Goal: Information Seeking & Learning: Compare options

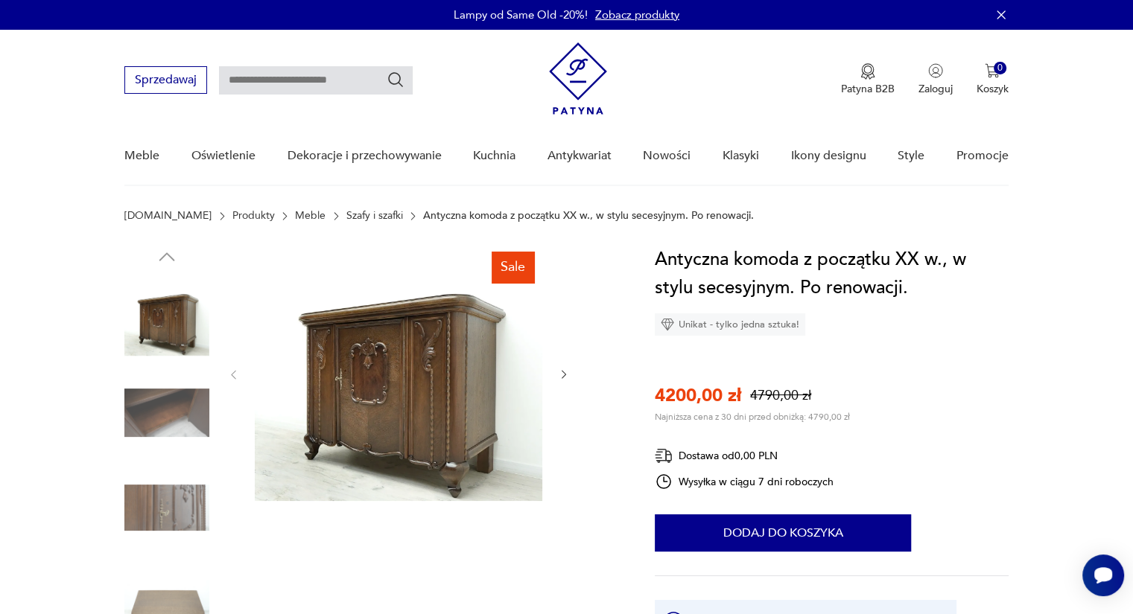
click at [560, 372] on icon "button" at bounding box center [564, 375] width 13 height 13
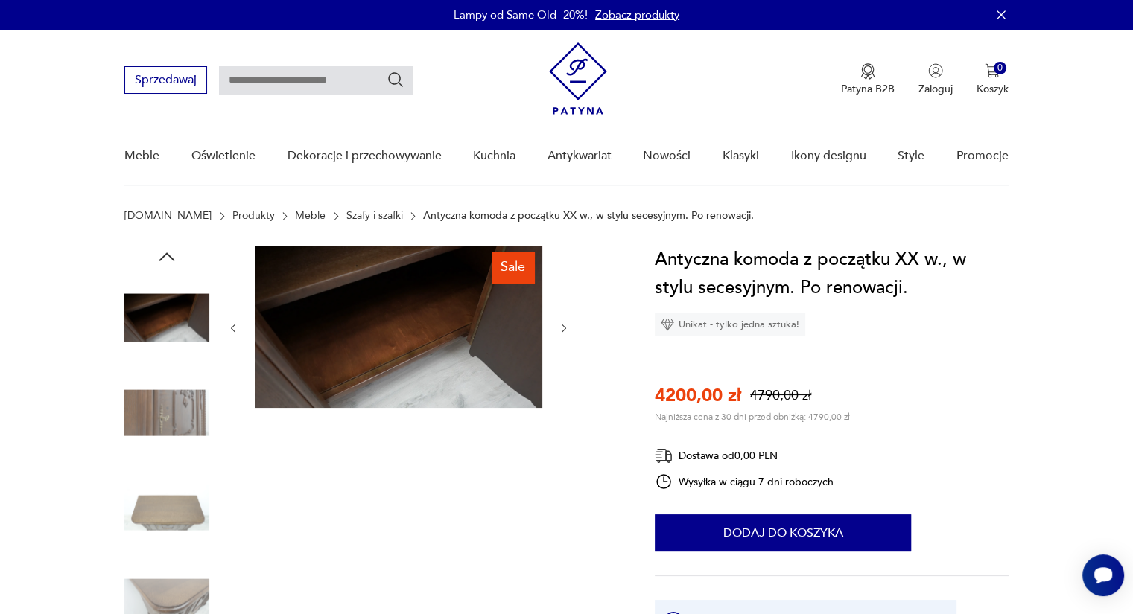
click at [560, 372] on div at bounding box center [398, 328] width 343 height 165
click at [564, 329] on icon "button" at bounding box center [564, 328] width 4 height 9
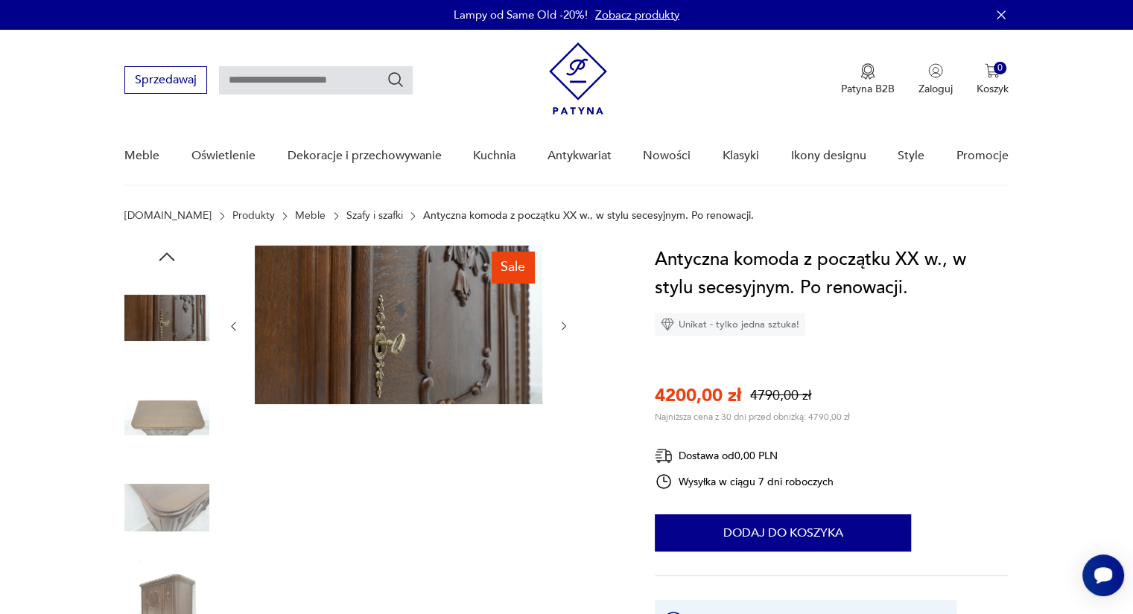
click at [564, 329] on icon "button" at bounding box center [564, 326] width 13 height 13
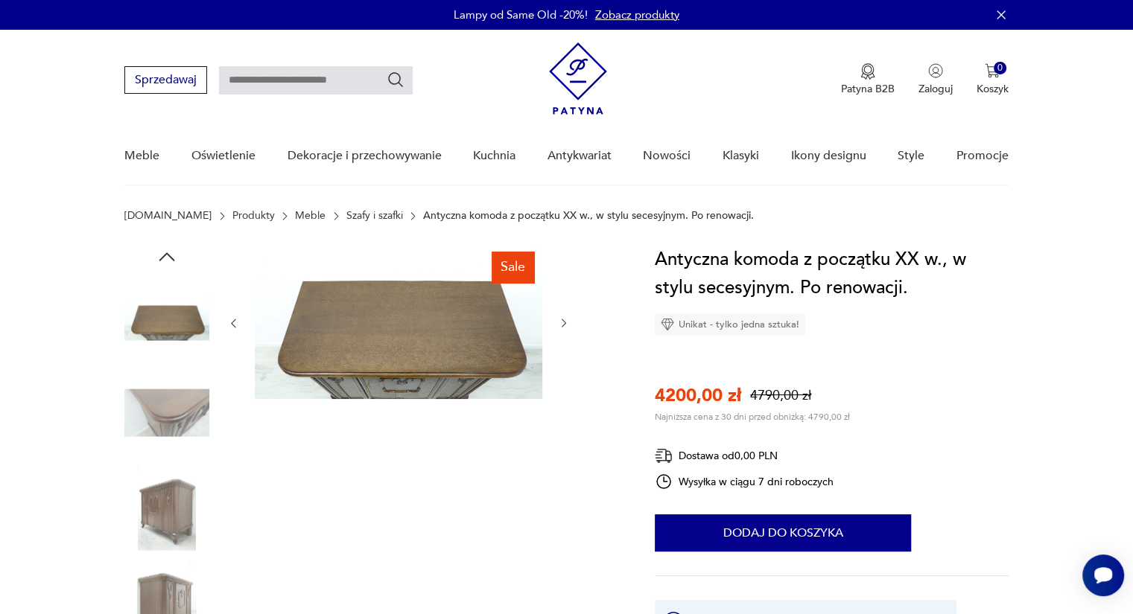
click at [564, 329] on button "button" at bounding box center [564, 324] width 13 height 15
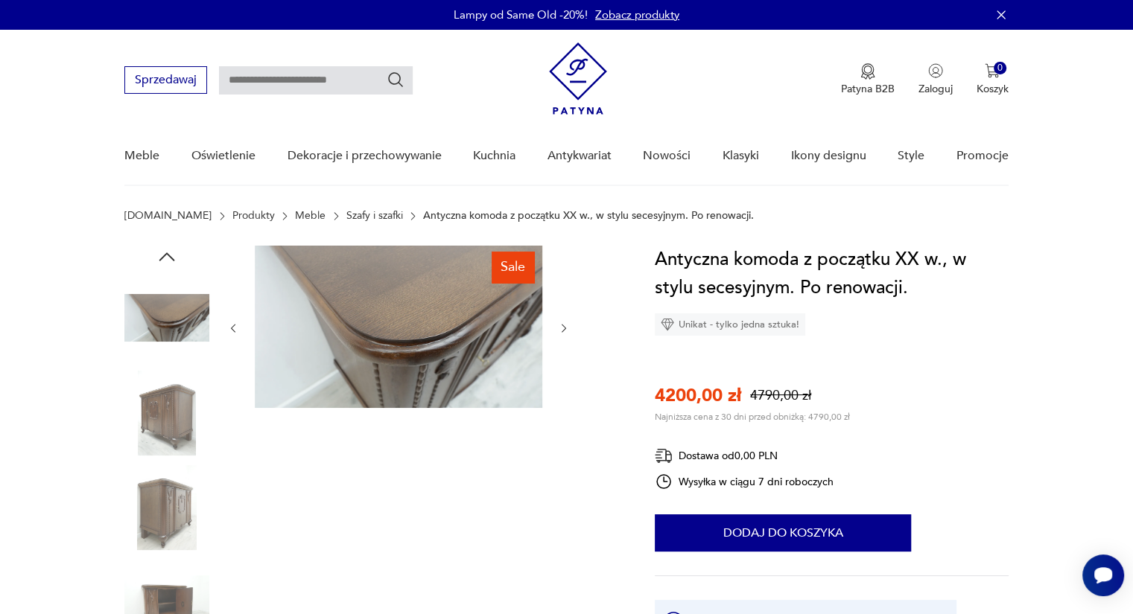
click at [564, 329] on icon "button" at bounding box center [564, 328] width 4 height 9
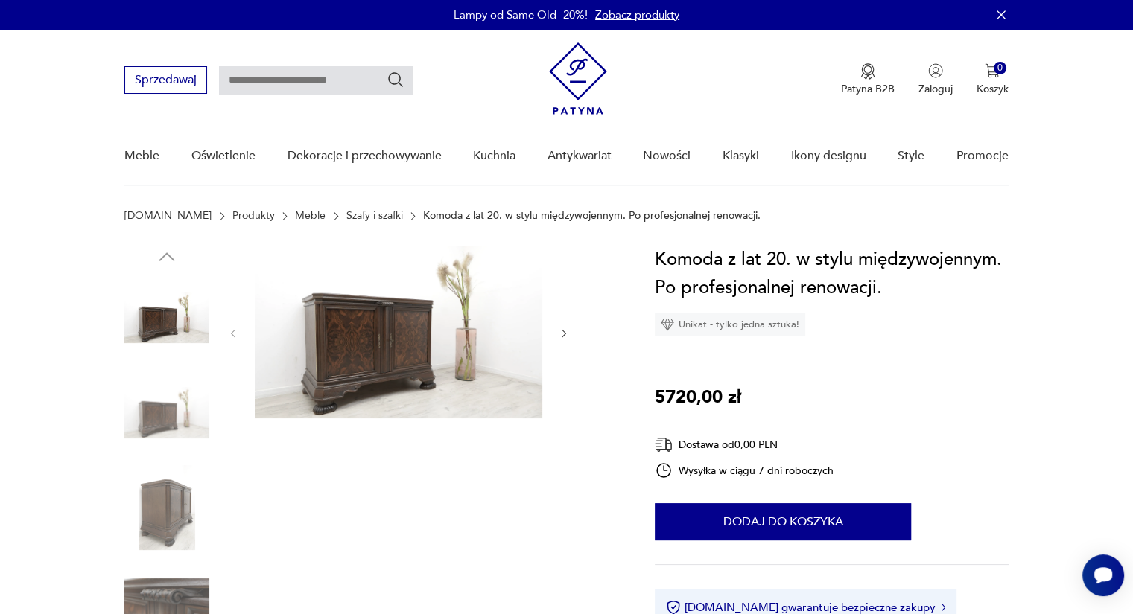
click at [564, 339] on icon "button" at bounding box center [564, 334] width 13 height 13
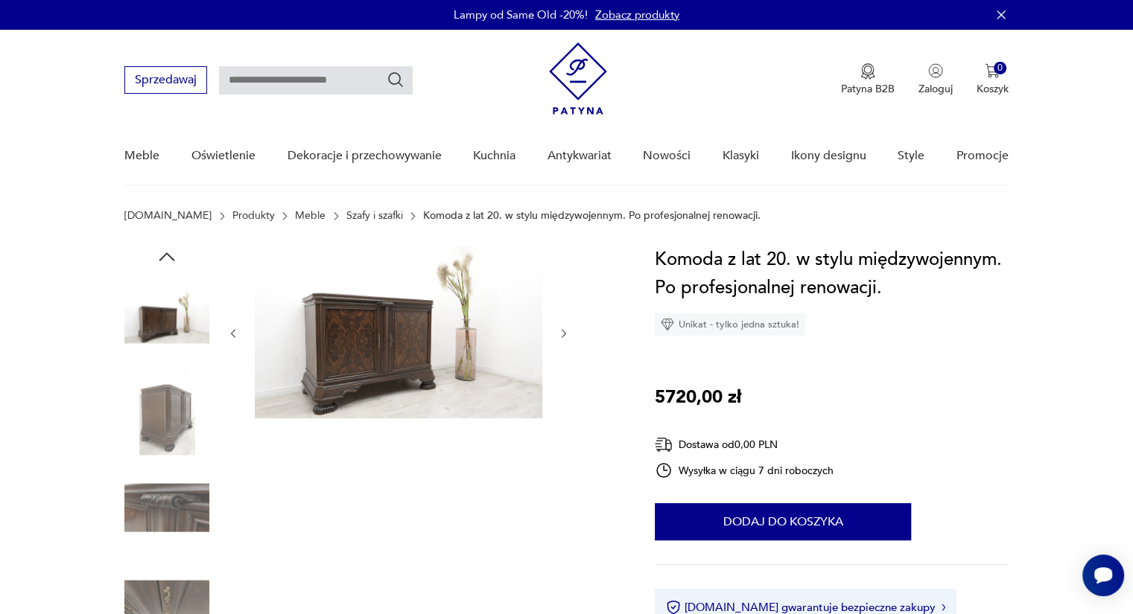
click at [564, 339] on icon "button" at bounding box center [564, 334] width 13 height 13
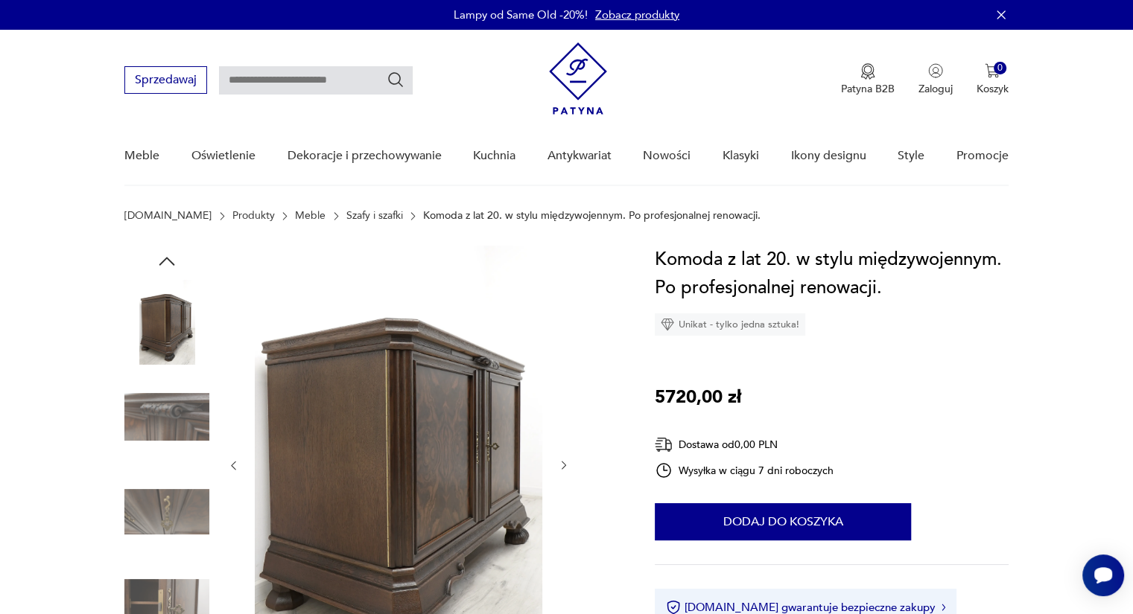
click at [564, 339] on div at bounding box center [398, 466] width 343 height 440
click at [562, 464] on icon "button" at bounding box center [564, 466] width 13 height 13
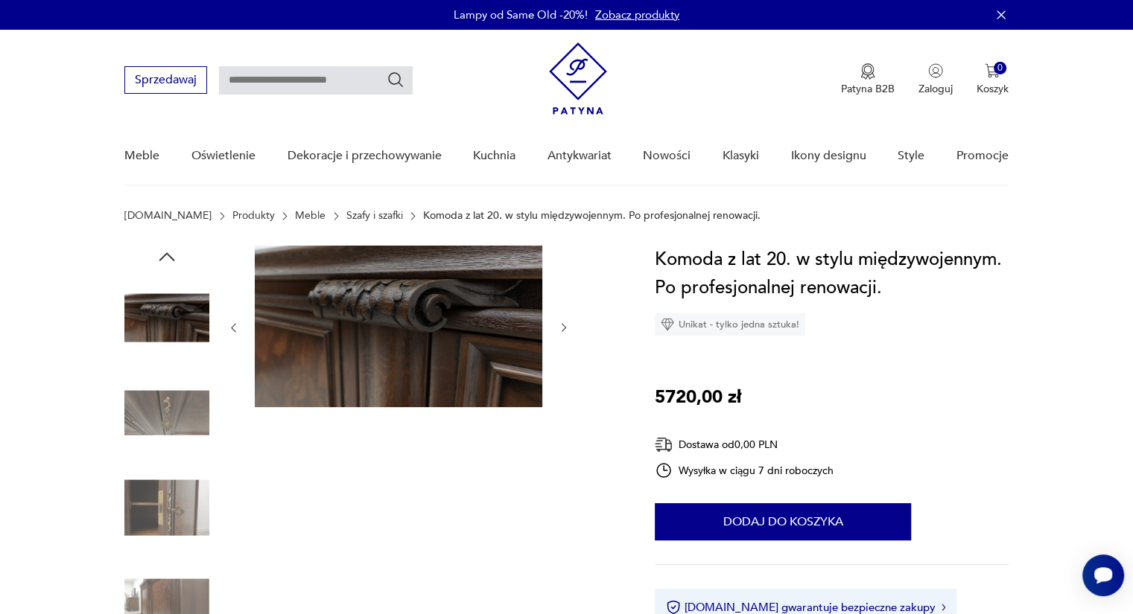
click at [560, 325] on icon "button" at bounding box center [564, 328] width 13 height 13
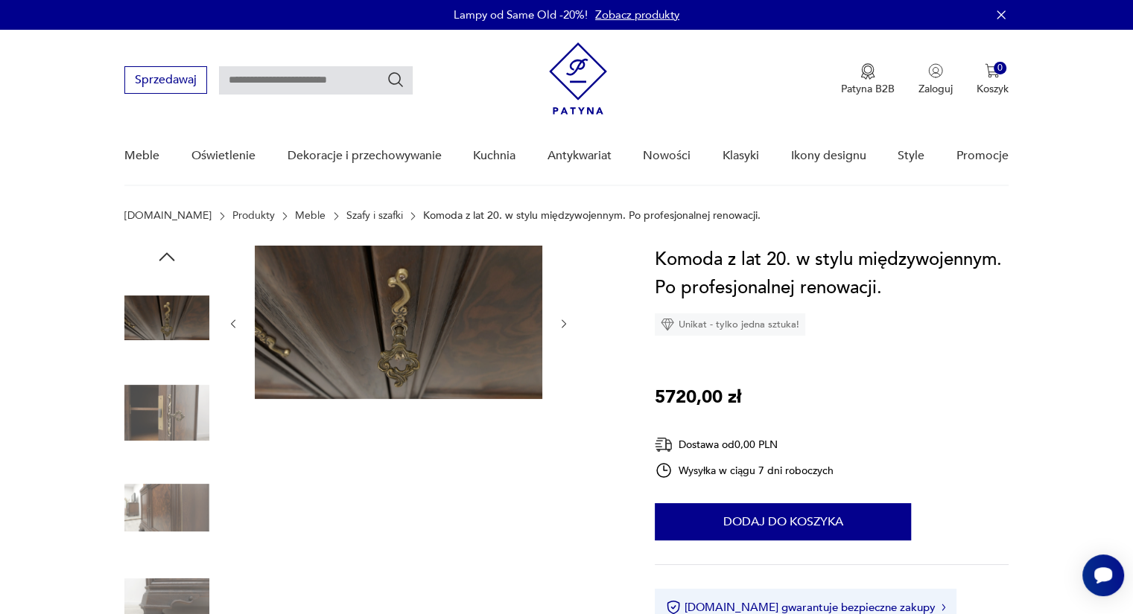
click at [560, 325] on icon "button" at bounding box center [564, 324] width 13 height 13
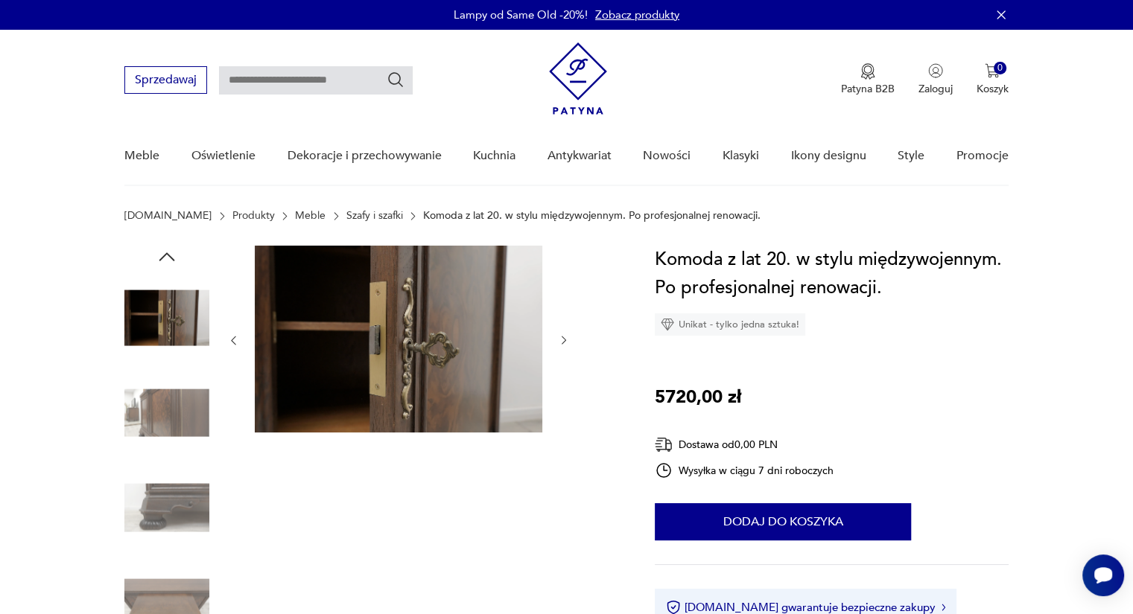
click at [560, 325] on div at bounding box center [398, 341] width 343 height 190
click at [346, 218] on link "Szafy i szafki" at bounding box center [374, 216] width 57 height 12
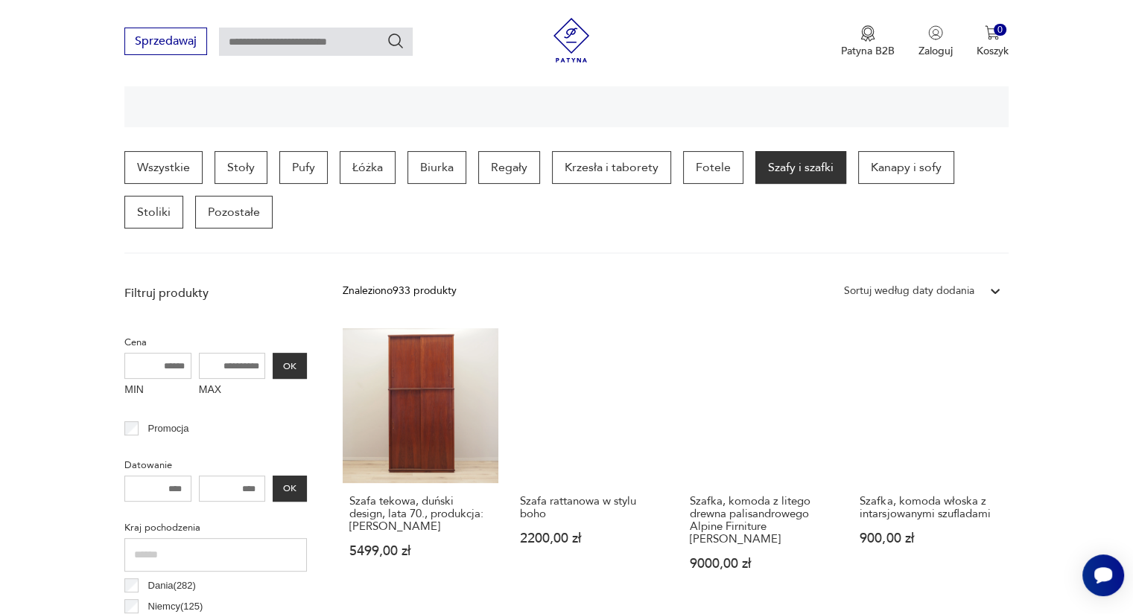
scroll to position [356, 0]
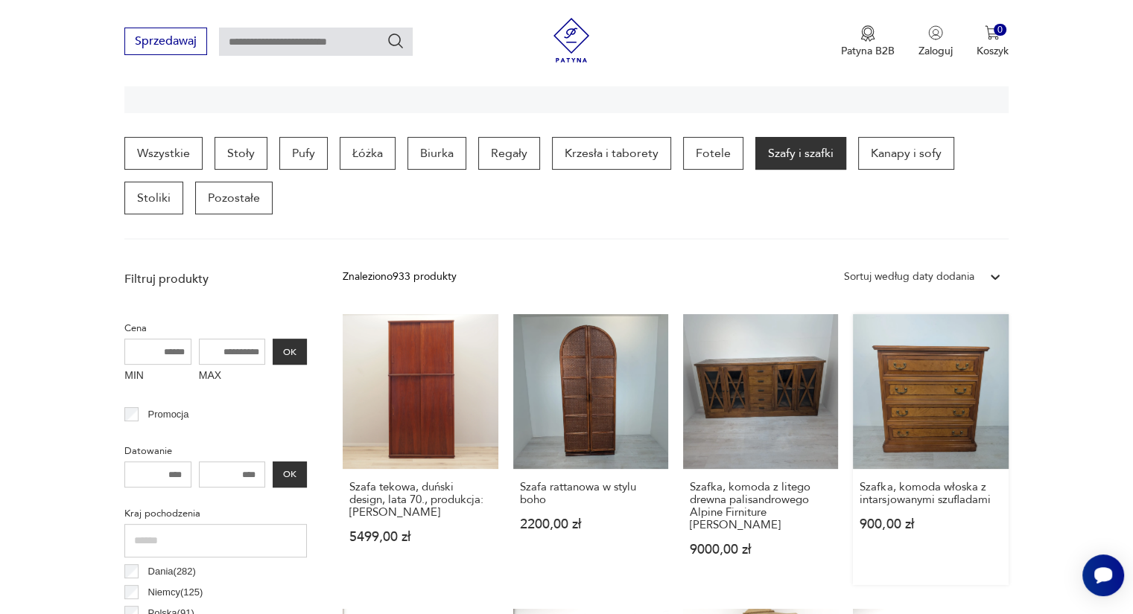
click at [944, 382] on link "Szafka, komoda włoska z intarsjowanymi szufladami 900,00 zł" at bounding box center [930, 449] width 155 height 271
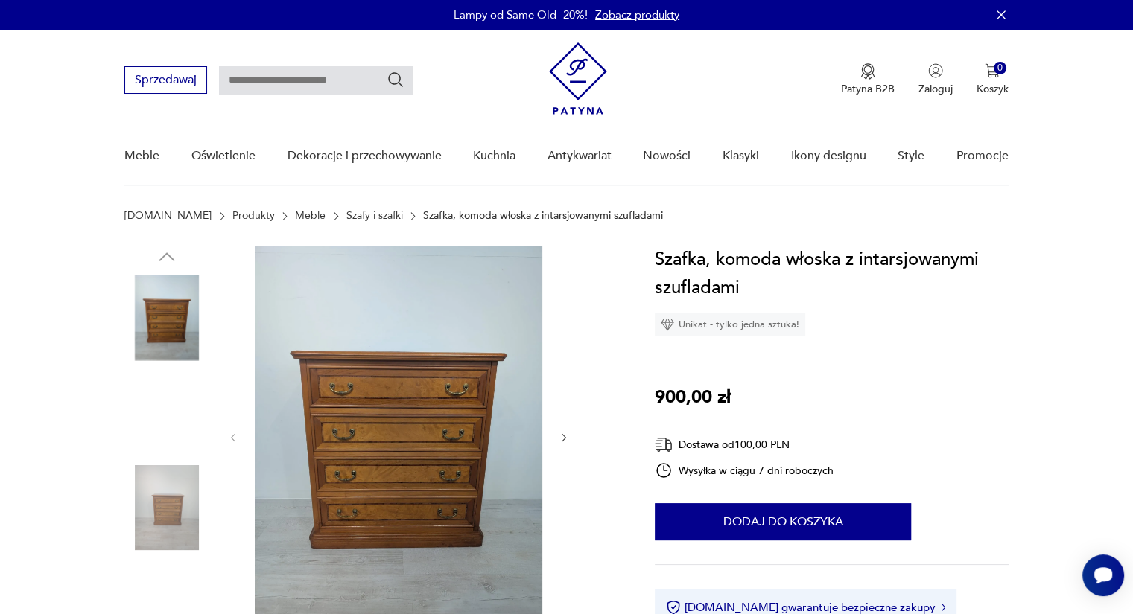
click at [366, 507] on img at bounding box center [398, 437] width 287 height 382
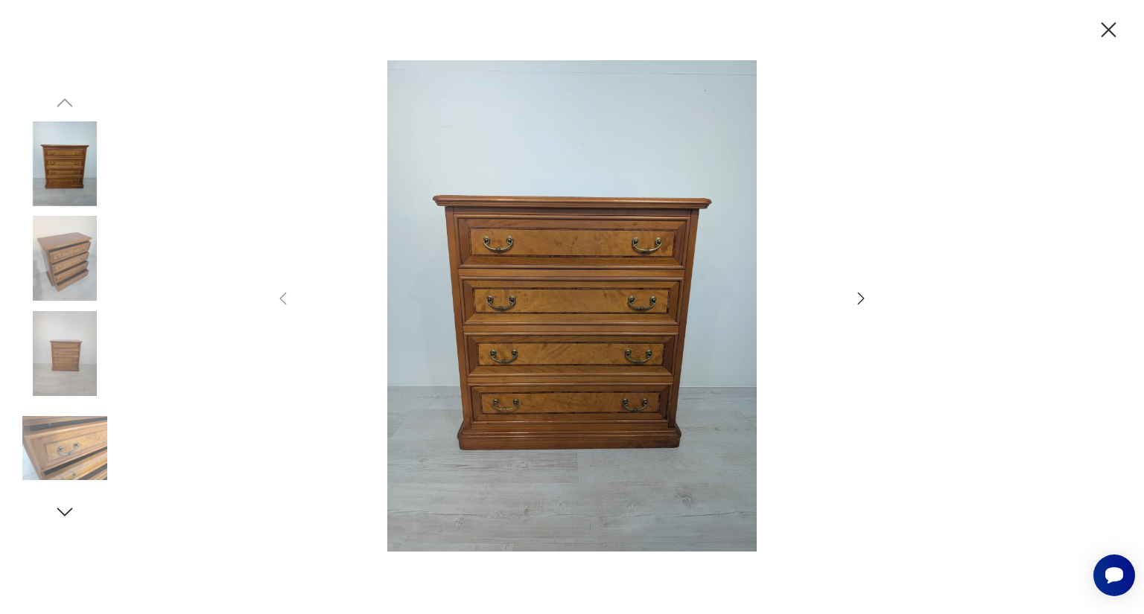
click at [859, 300] on icon "button" at bounding box center [861, 299] width 18 height 18
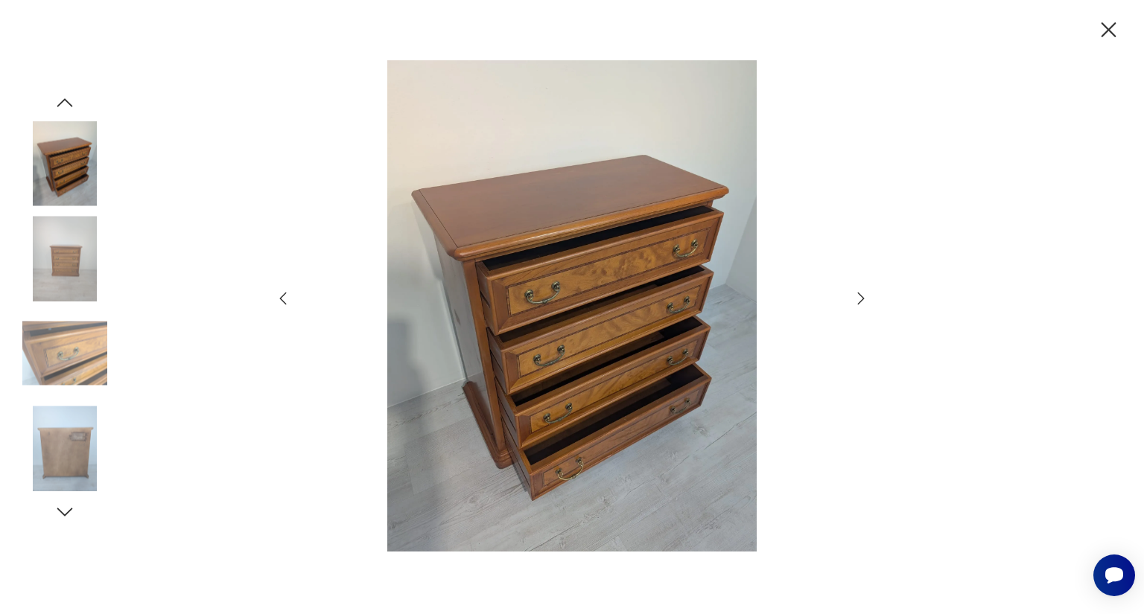
click at [859, 300] on icon "button" at bounding box center [861, 299] width 18 height 18
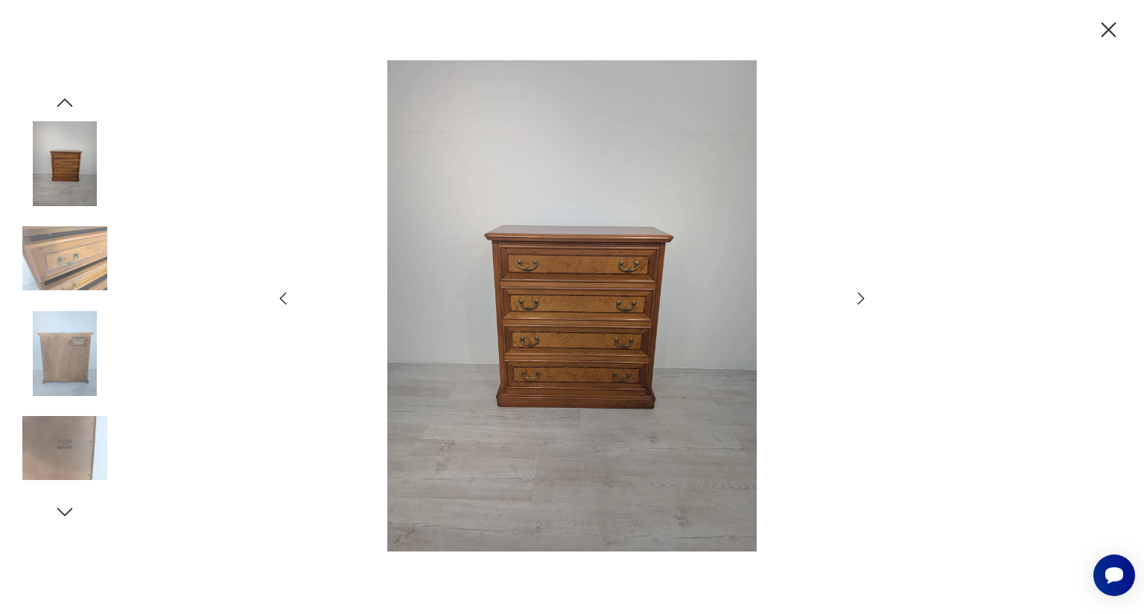
click at [1110, 29] on icon "button" at bounding box center [1109, 30] width 26 height 26
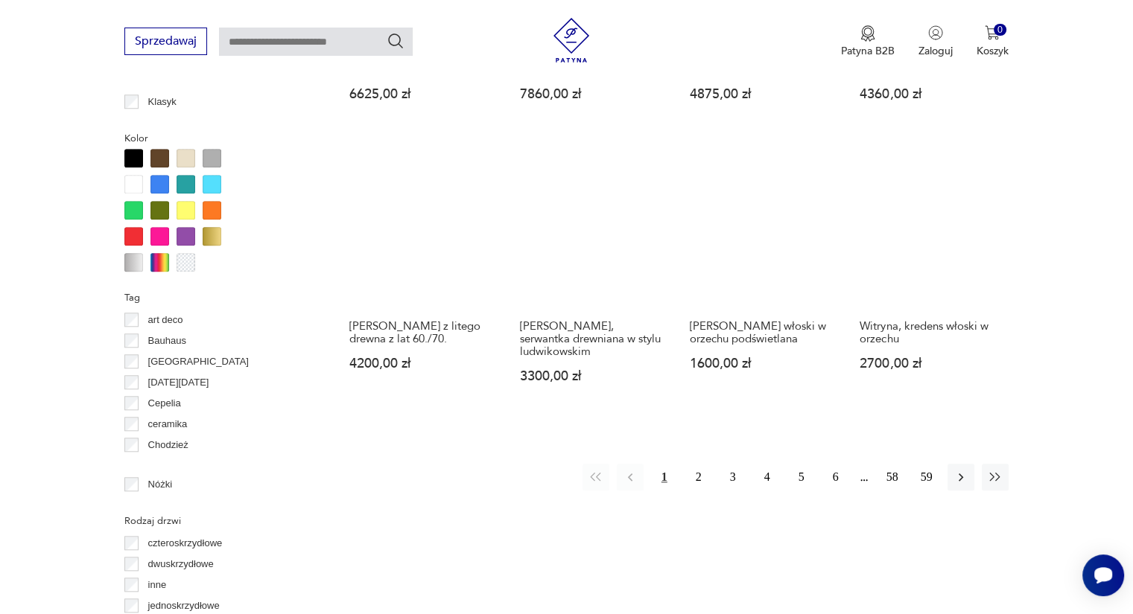
scroll to position [1385, 0]
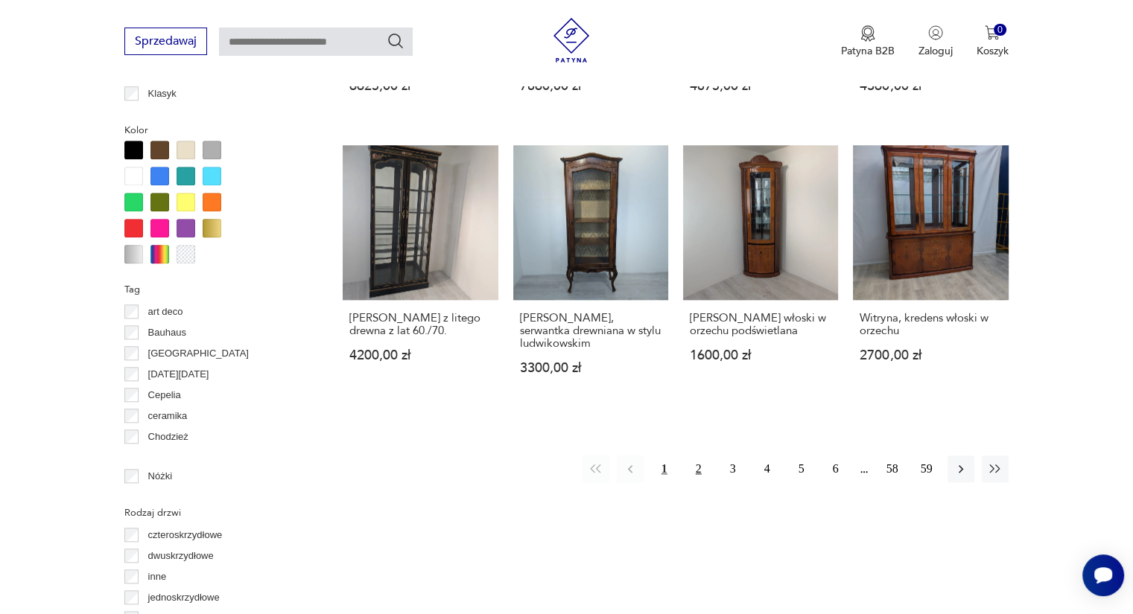
click at [696, 456] on button "2" at bounding box center [698, 469] width 27 height 27
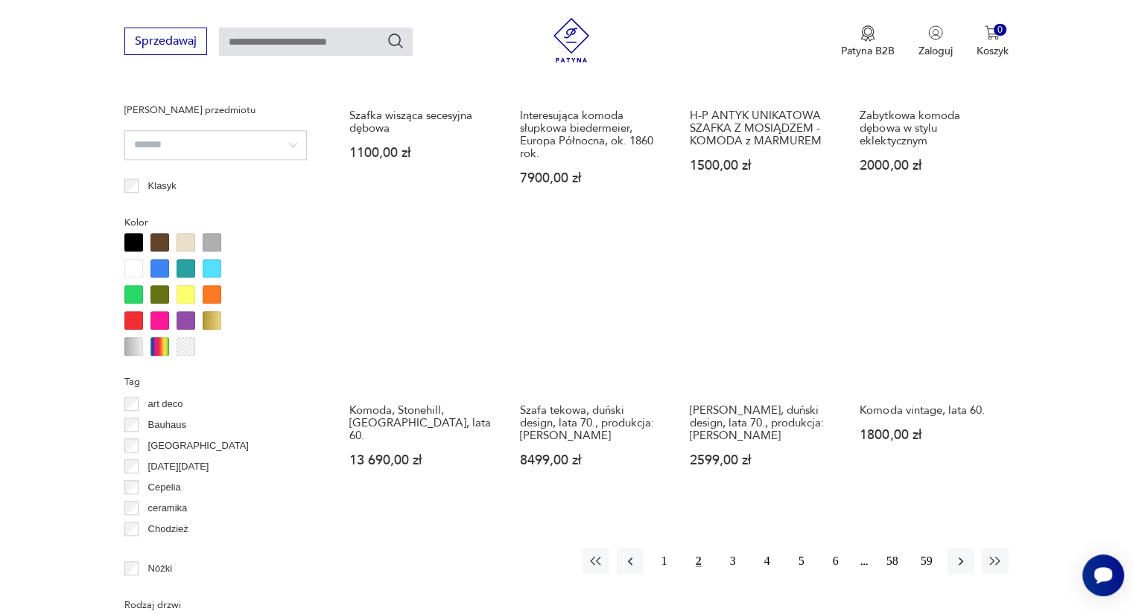
scroll to position [1345, 0]
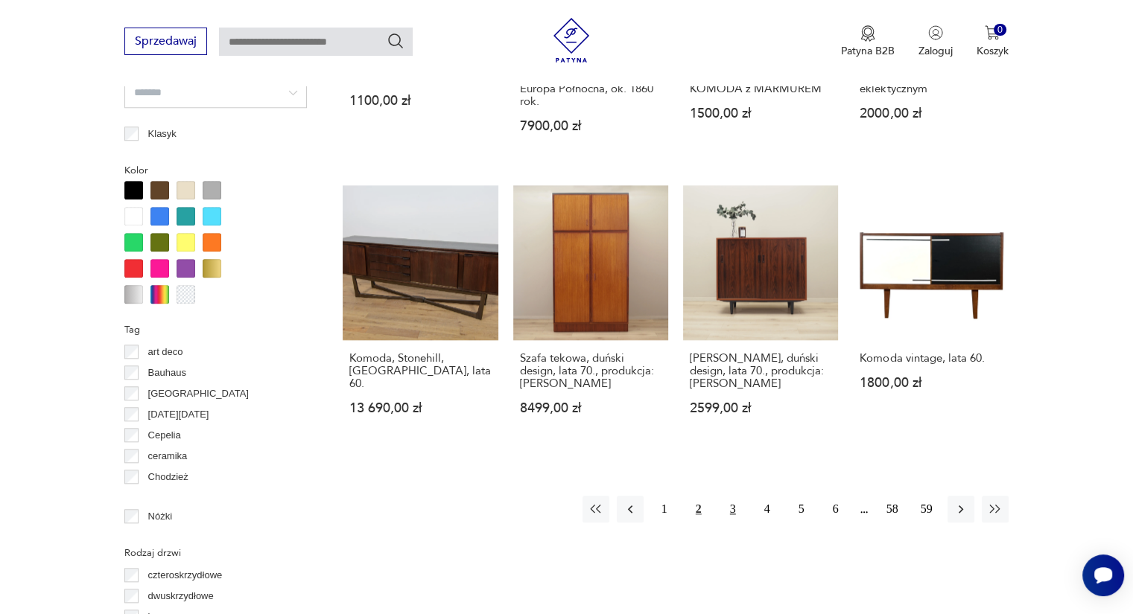
click at [728, 504] on button "3" at bounding box center [732, 509] width 27 height 27
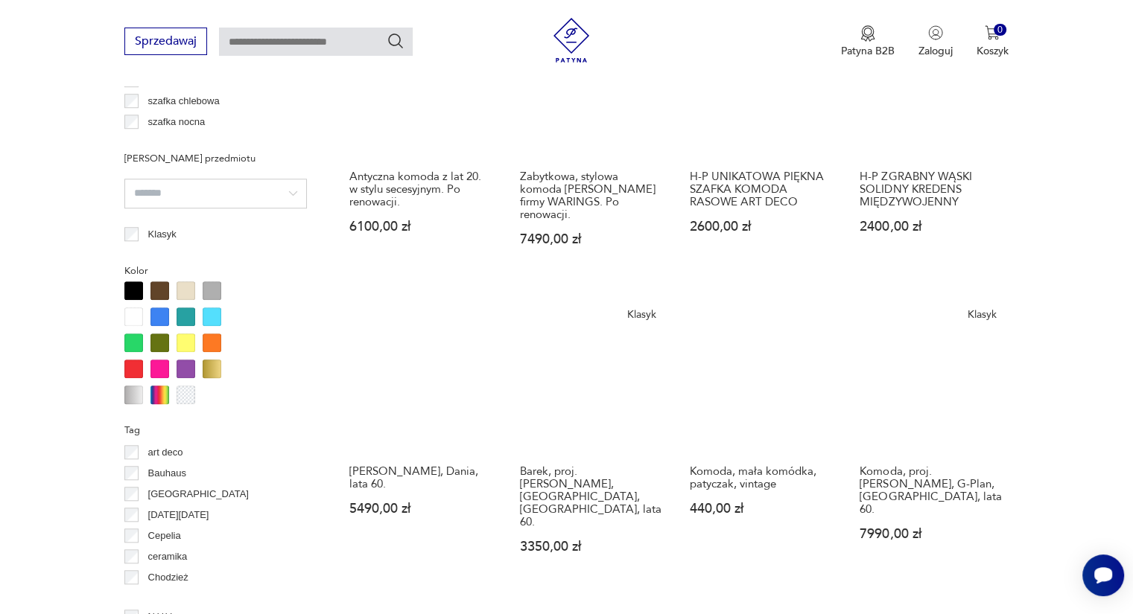
scroll to position [1294, 0]
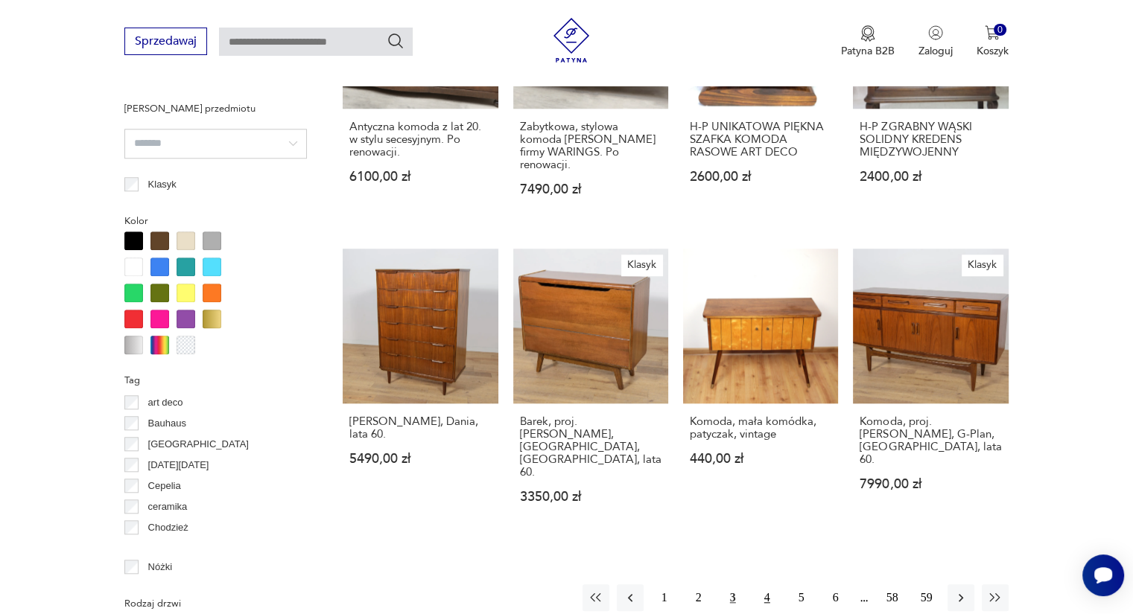
click at [768, 585] on button "4" at bounding box center [767, 598] width 27 height 27
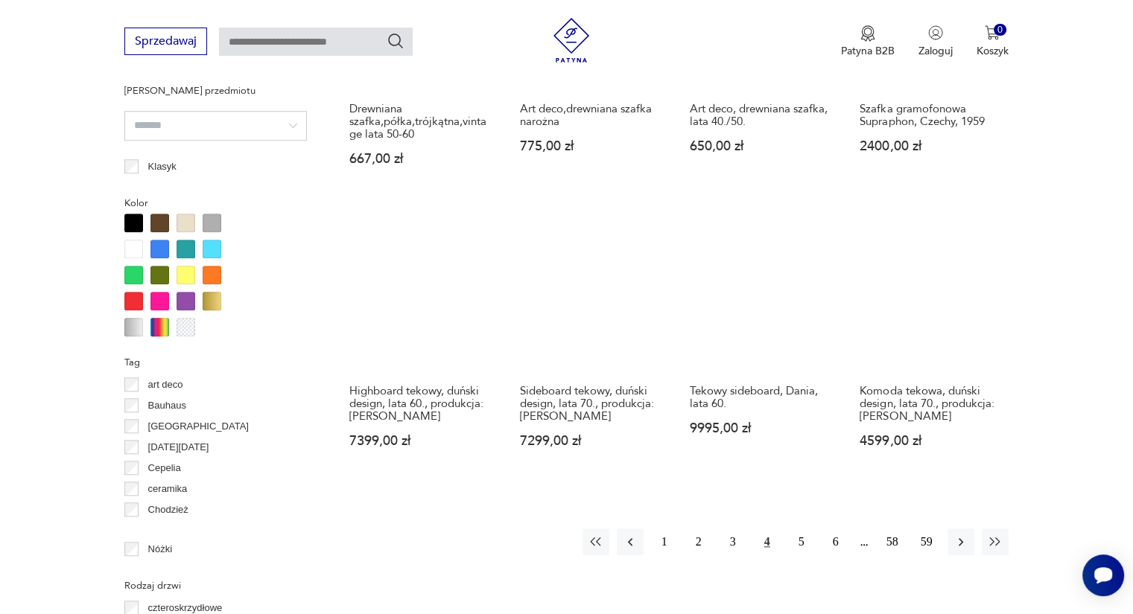
scroll to position [1315, 0]
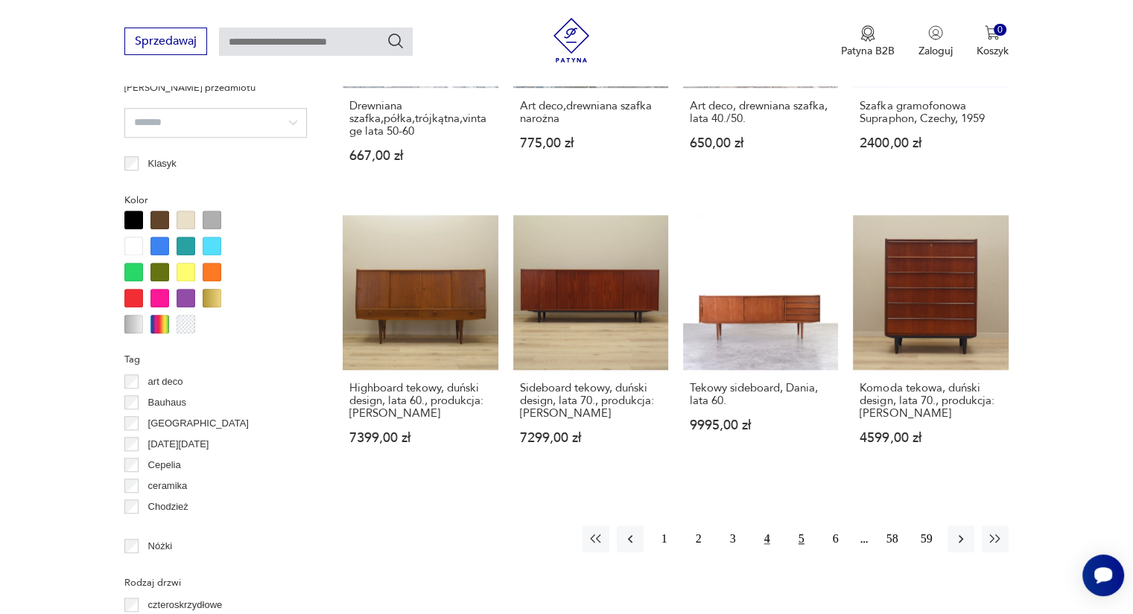
click at [801, 527] on button "5" at bounding box center [801, 539] width 27 height 27
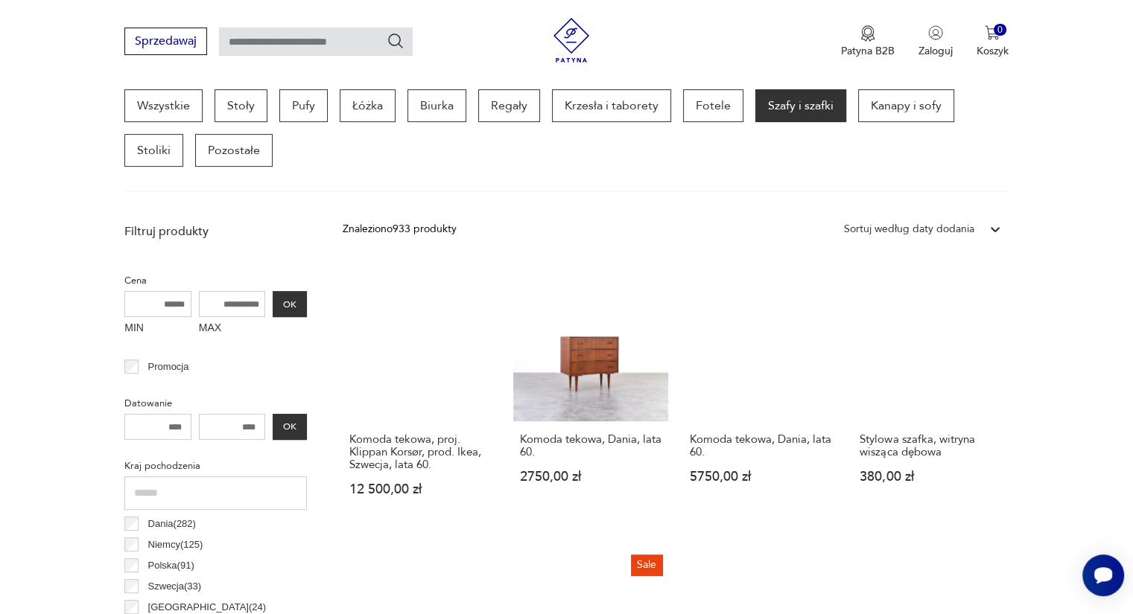
scroll to position [404, 0]
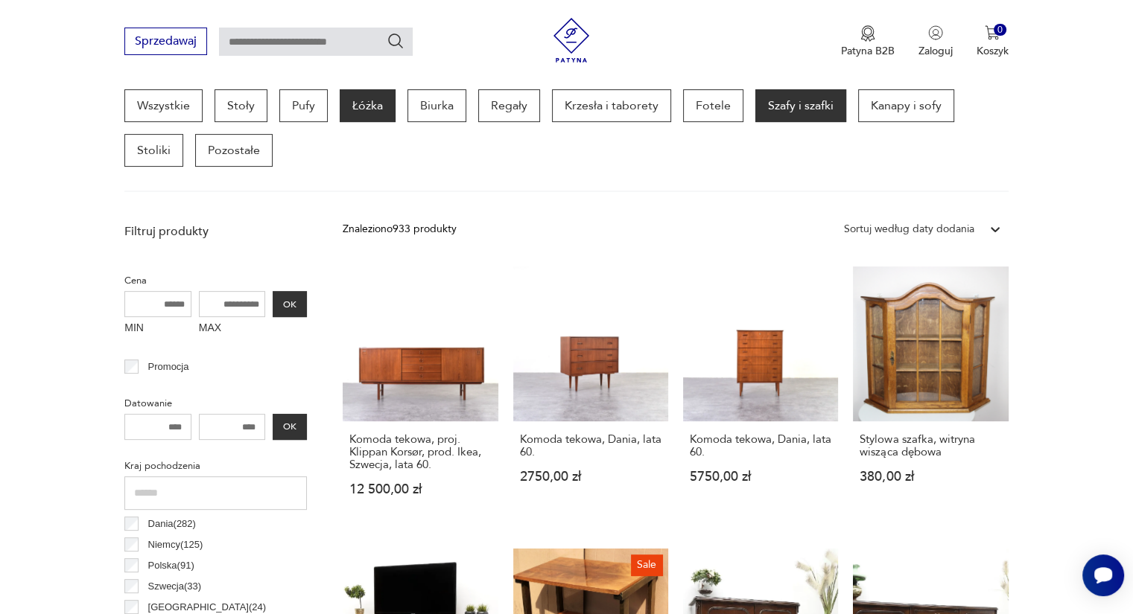
click at [365, 112] on p "Łóżka" at bounding box center [368, 105] width 56 height 33
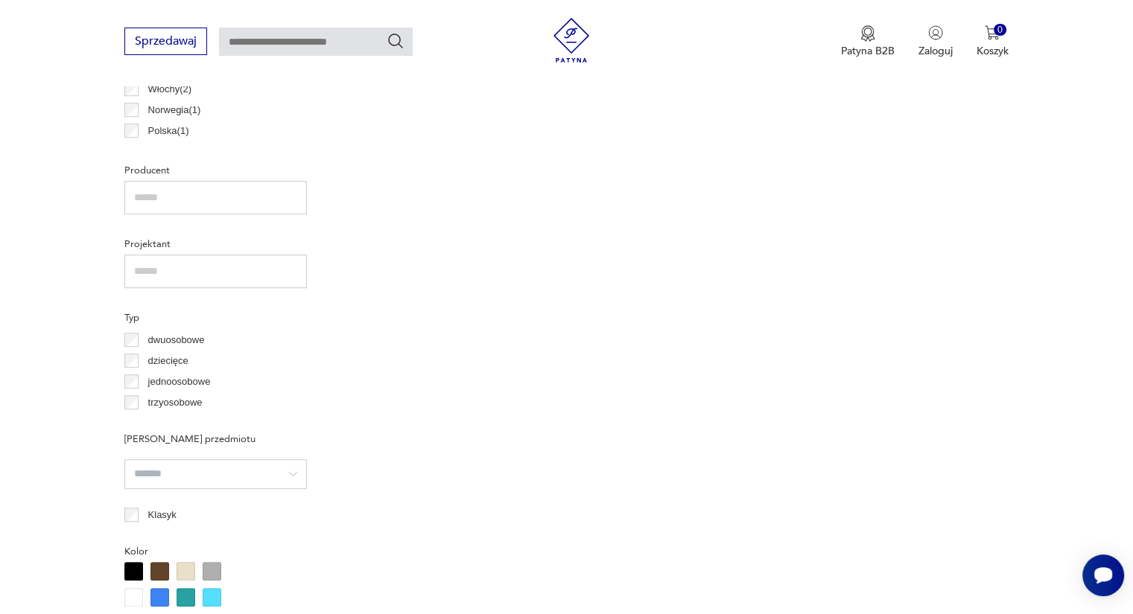
scroll to position [398, 0]
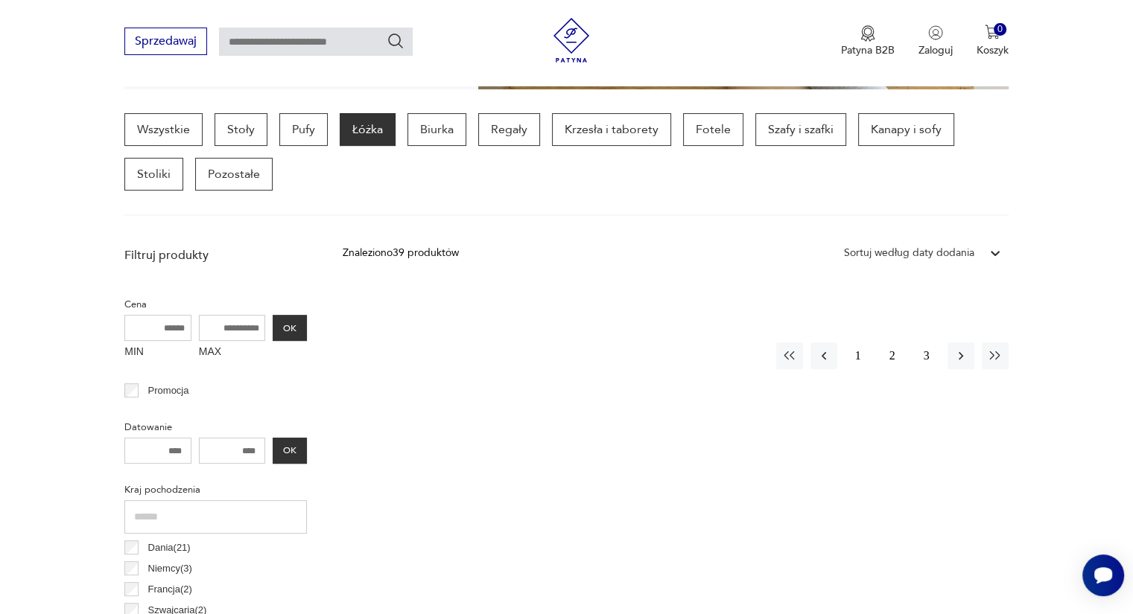
scroll to position [395, 0]
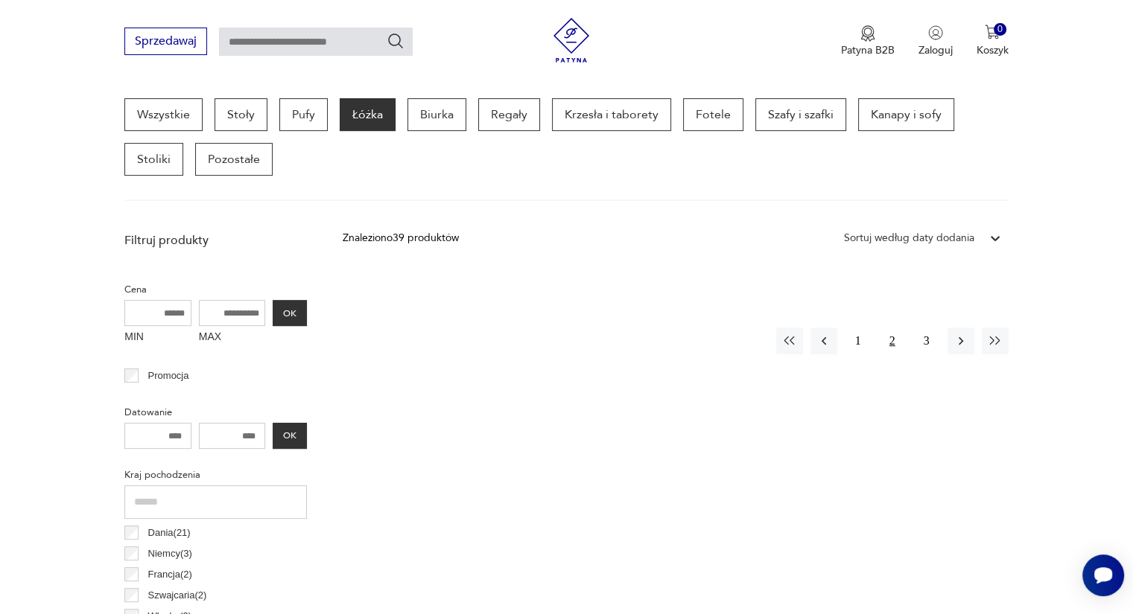
click at [889, 344] on button "2" at bounding box center [892, 341] width 27 height 27
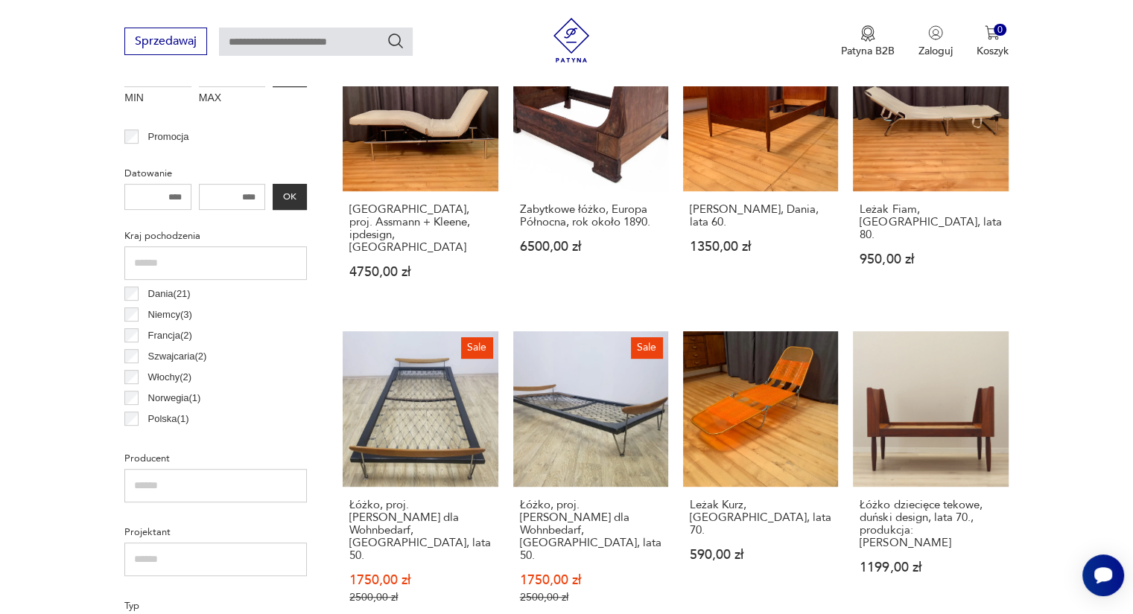
scroll to position [638, 0]
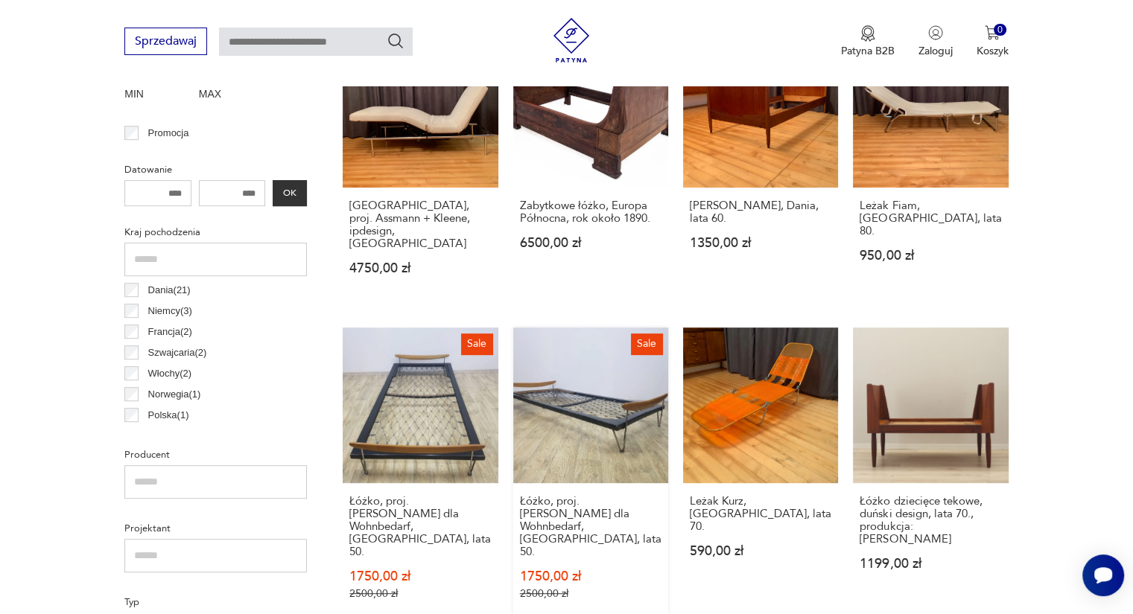
click at [604, 407] on link "Sale Łóżko, proj. Fred Ruf dla Wohnbedarf, Szwajcaria, lata 50. 1750,00 zł 2500…" at bounding box center [590, 478] width 155 height 301
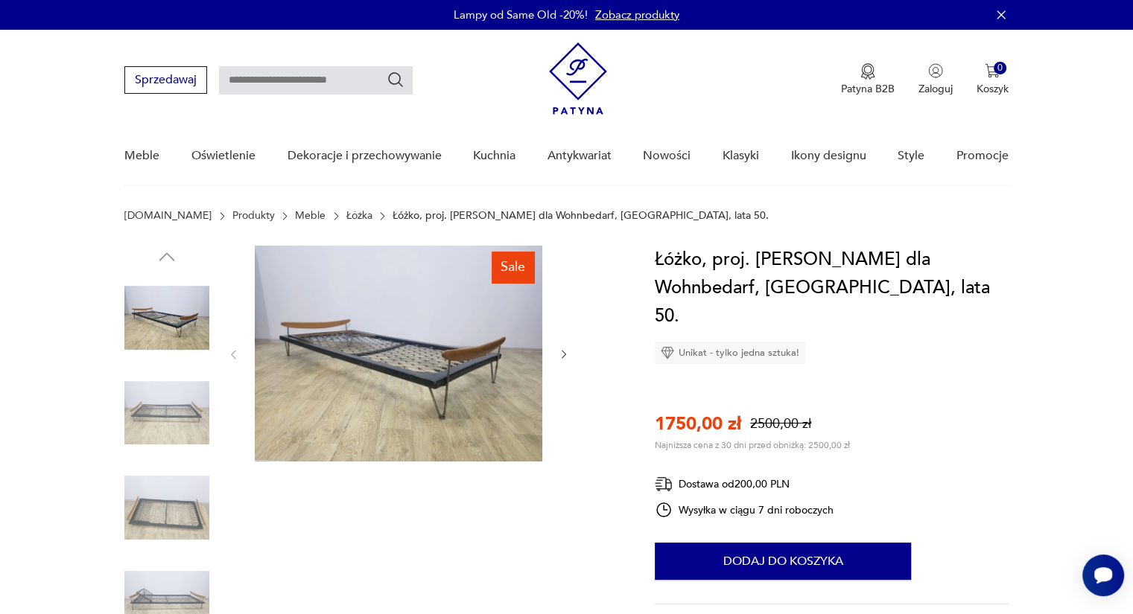
click at [457, 410] on img at bounding box center [398, 354] width 287 height 216
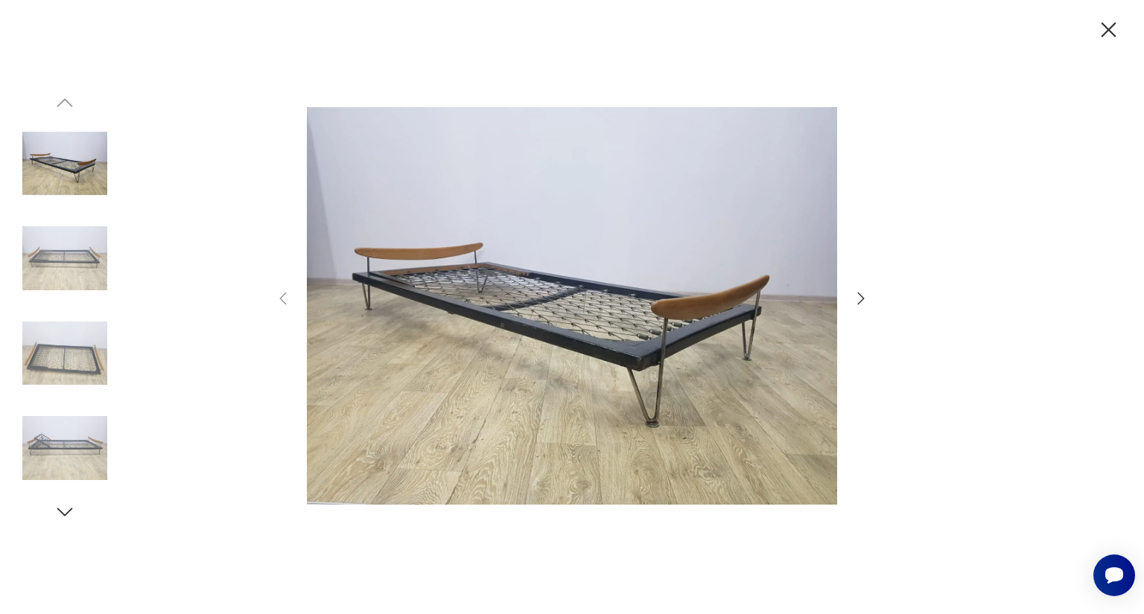
click at [863, 303] on icon "button" at bounding box center [861, 299] width 18 height 18
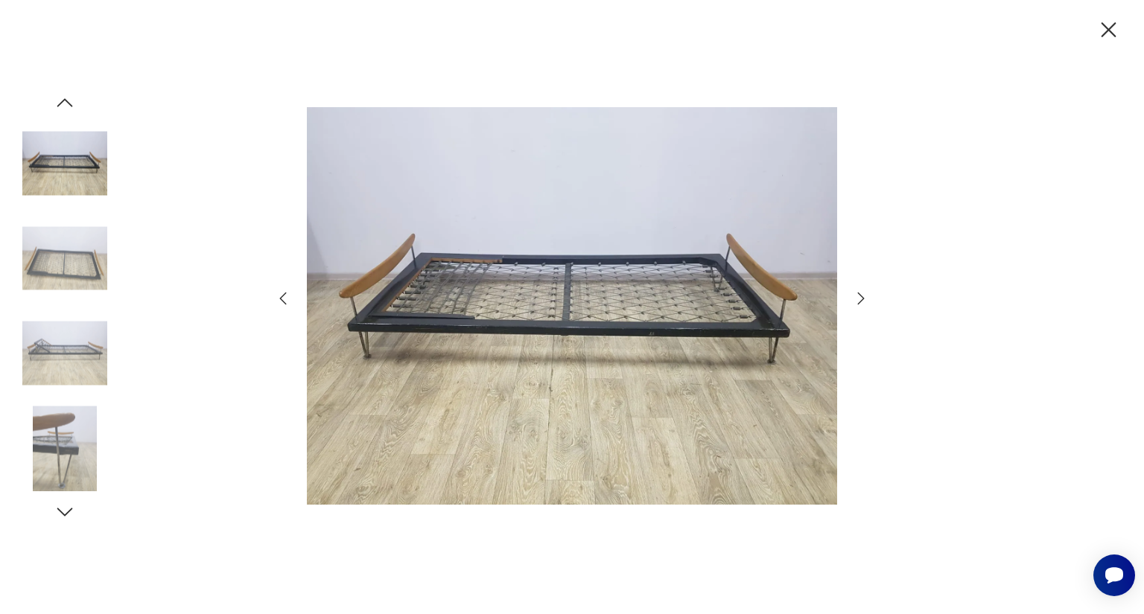
click at [863, 303] on icon "button" at bounding box center [861, 299] width 18 height 18
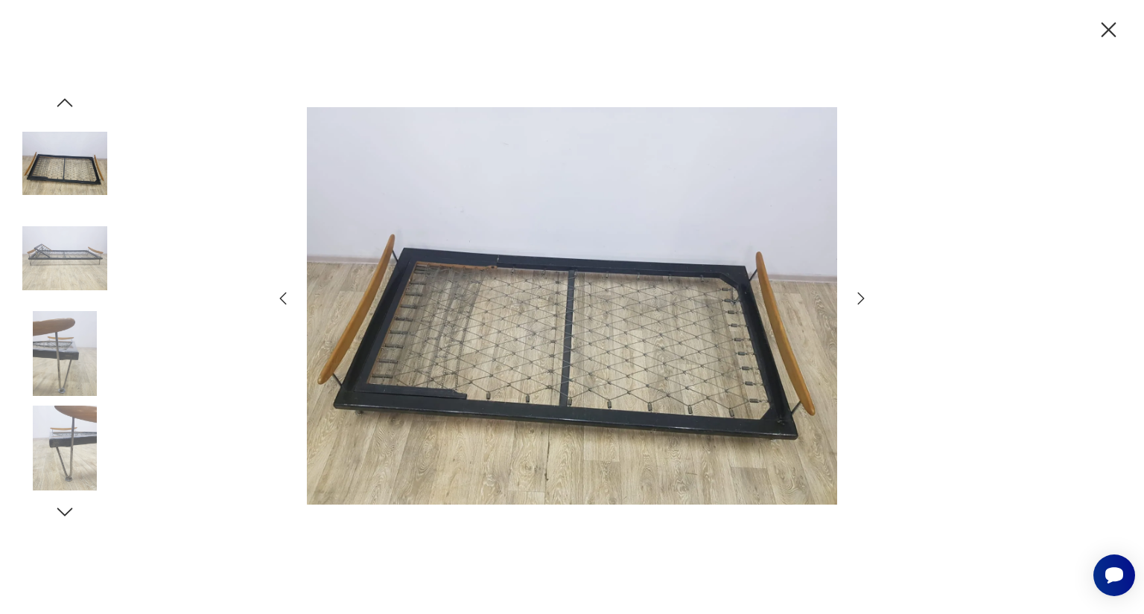
click at [863, 303] on icon "button" at bounding box center [861, 299] width 18 height 18
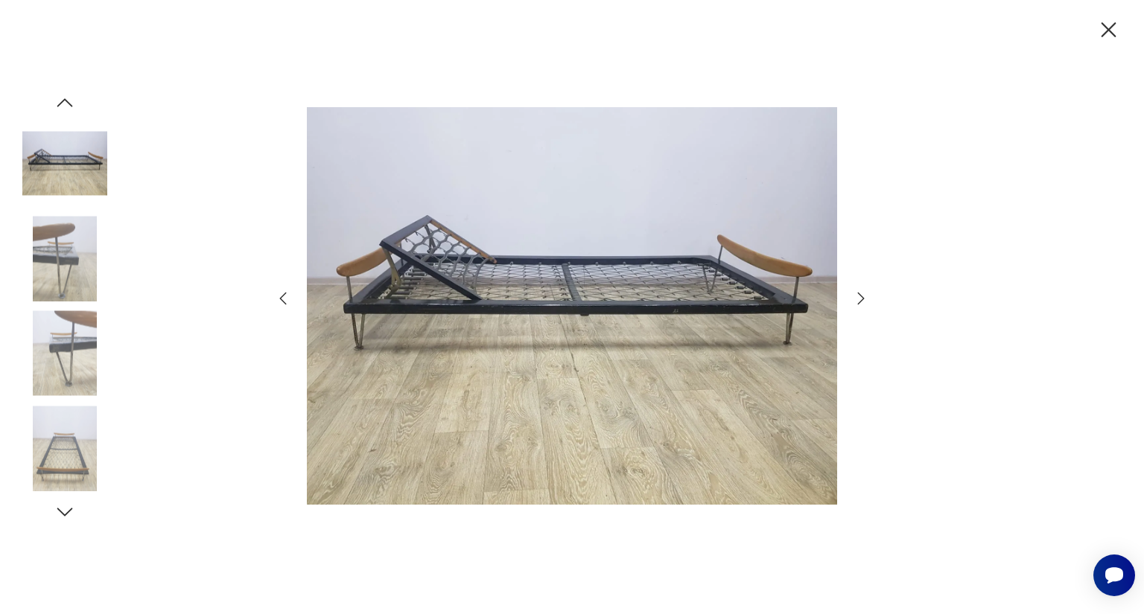
click at [1110, 31] on icon "button" at bounding box center [1108, 29] width 15 height 15
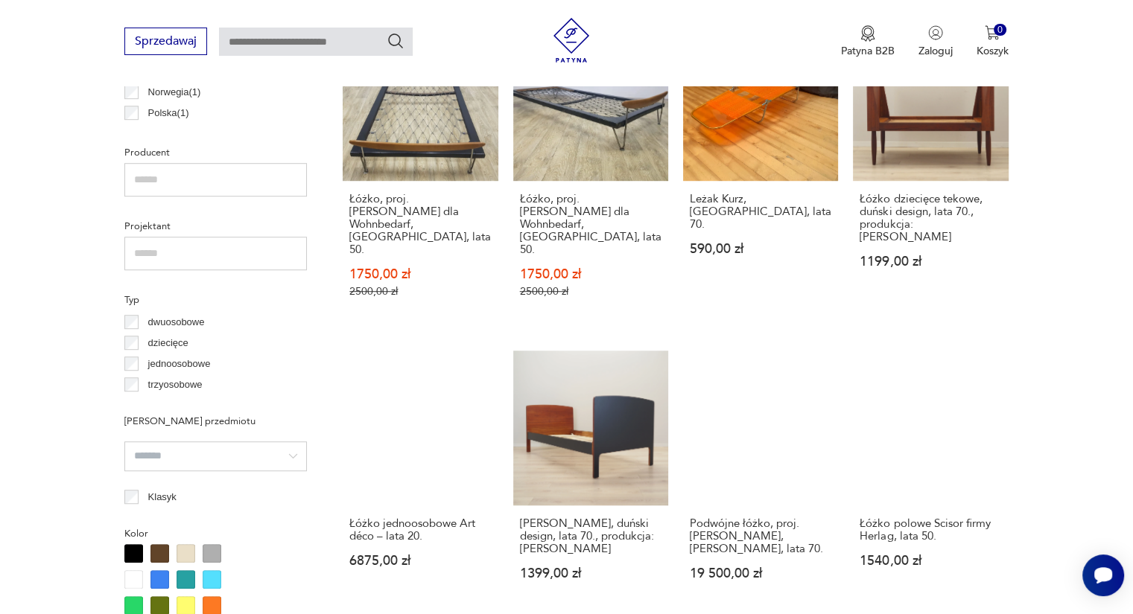
scroll to position [941, 0]
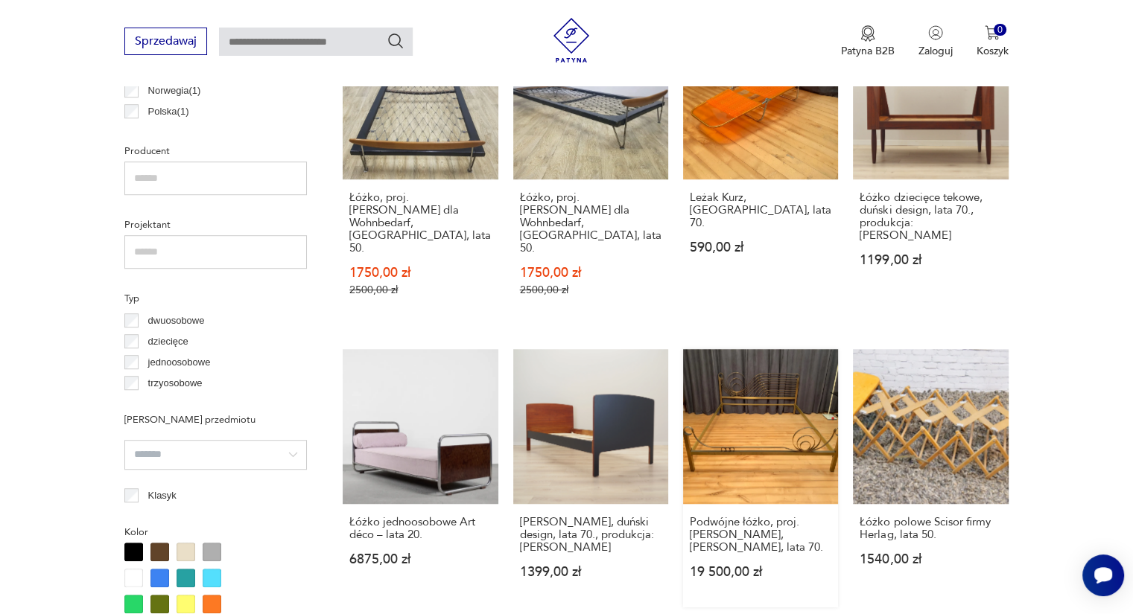
click at [770, 377] on link "Podwójne łóżko, proj. Luciano Frigerio, Frigerio Desio, lata 70. 19 500,00 zł" at bounding box center [760, 478] width 155 height 258
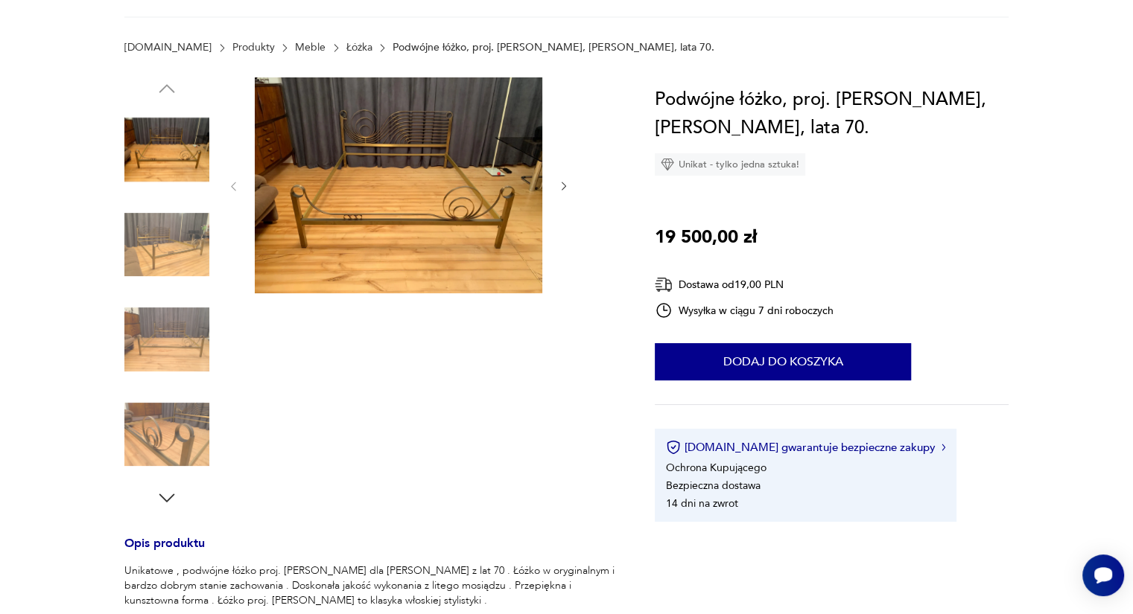
click at [770, 377] on div "Podwójne łóżko, proj. Luciano Frigerio, Frigerio Desio, lata 70. Unikat - tylko…" at bounding box center [832, 304] width 354 height 436
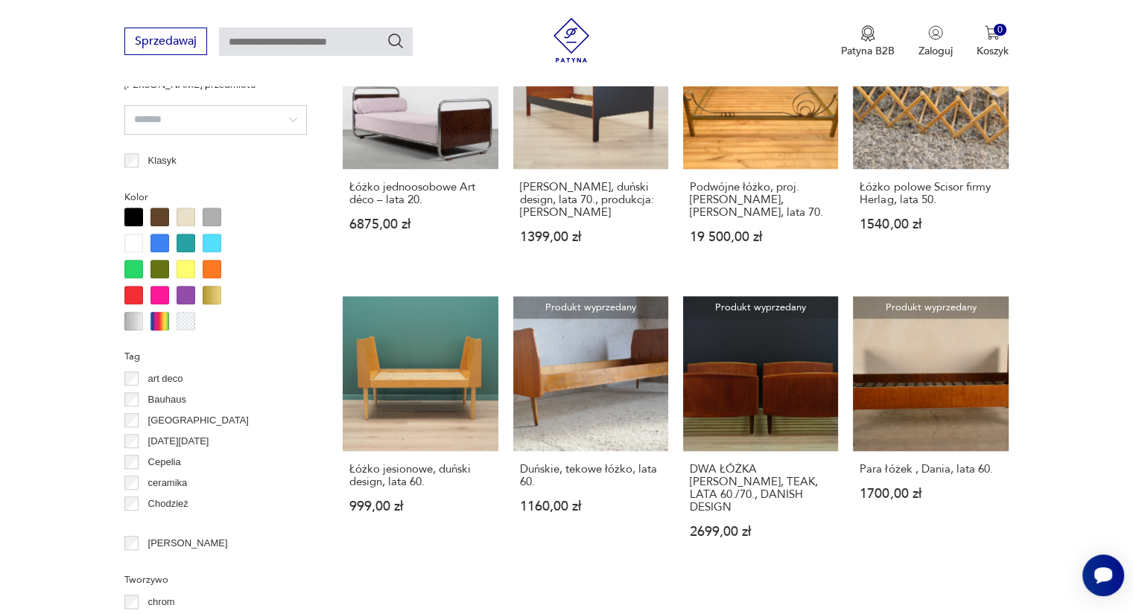
scroll to position [1405, 0]
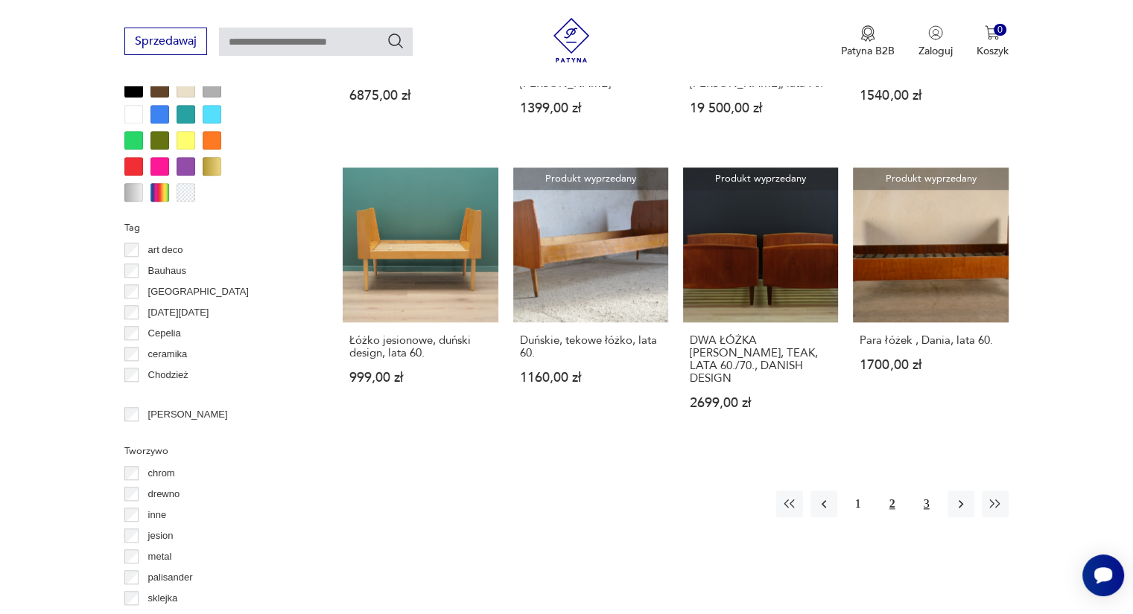
click at [924, 491] on button "3" at bounding box center [926, 504] width 27 height 27
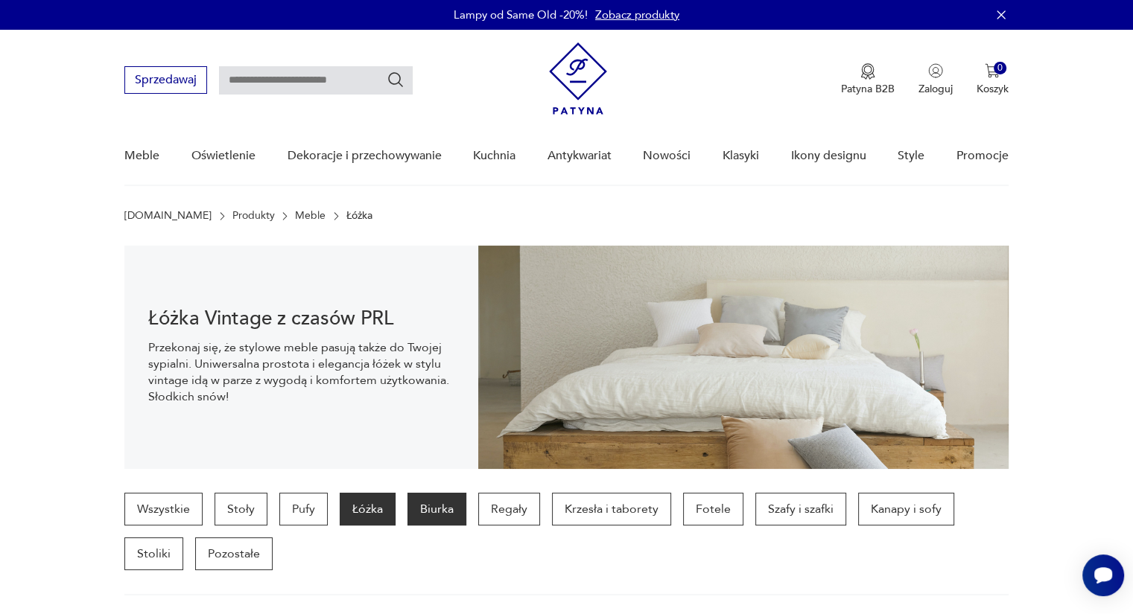
click at [426, 517] on p "Biurka" at bounding box center [436, 509] width 59 height 33
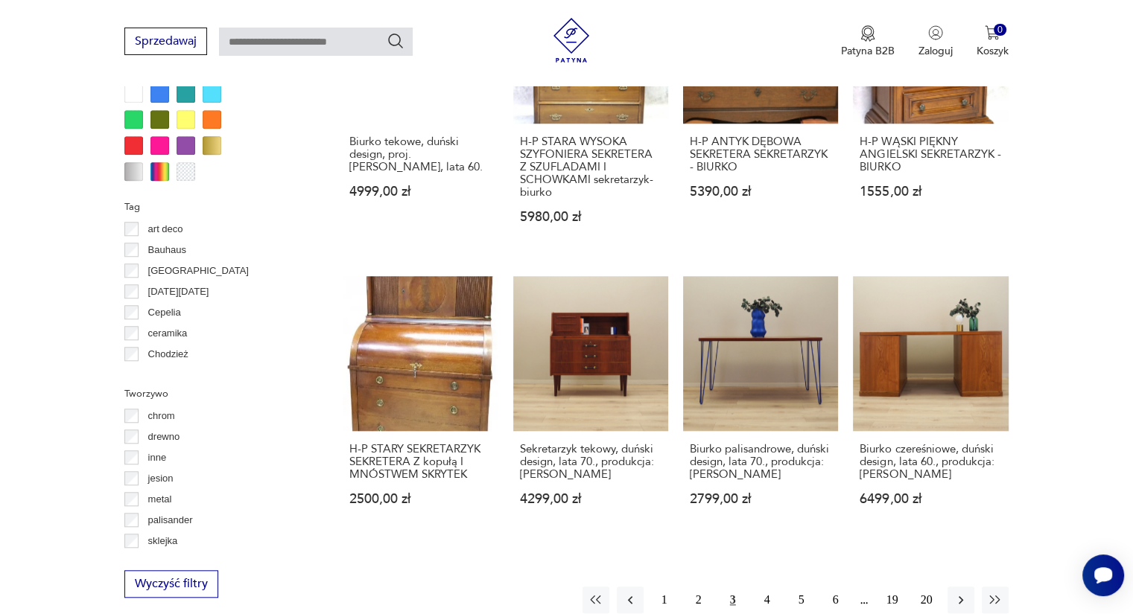
scroll to position [1383, 0]
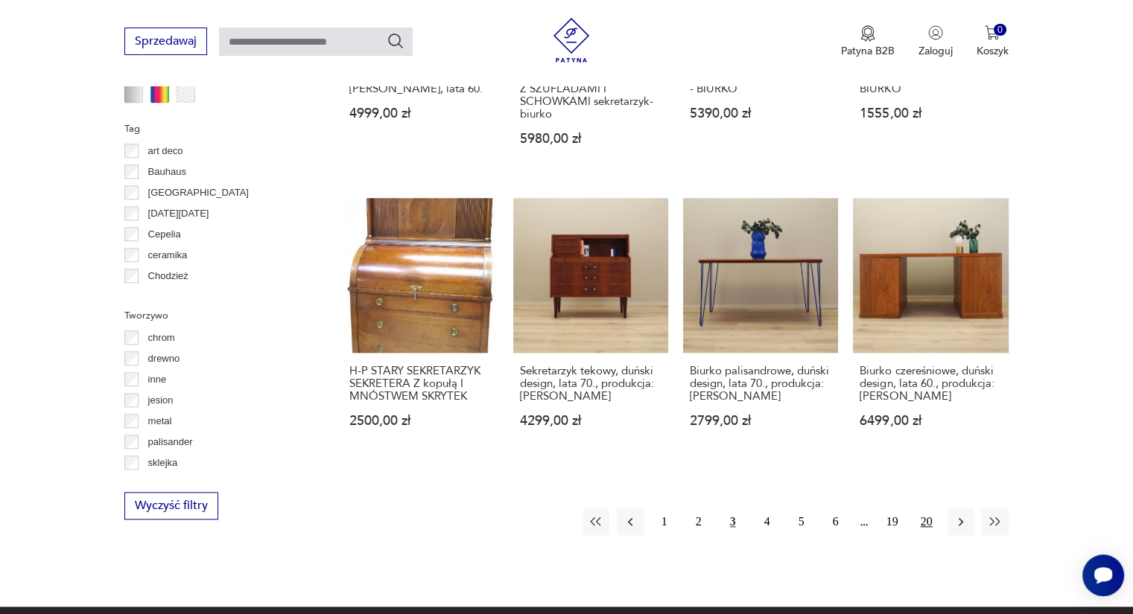
click at [928, 509] on button "20" at bounding box center [926, 522] width 27 height 27
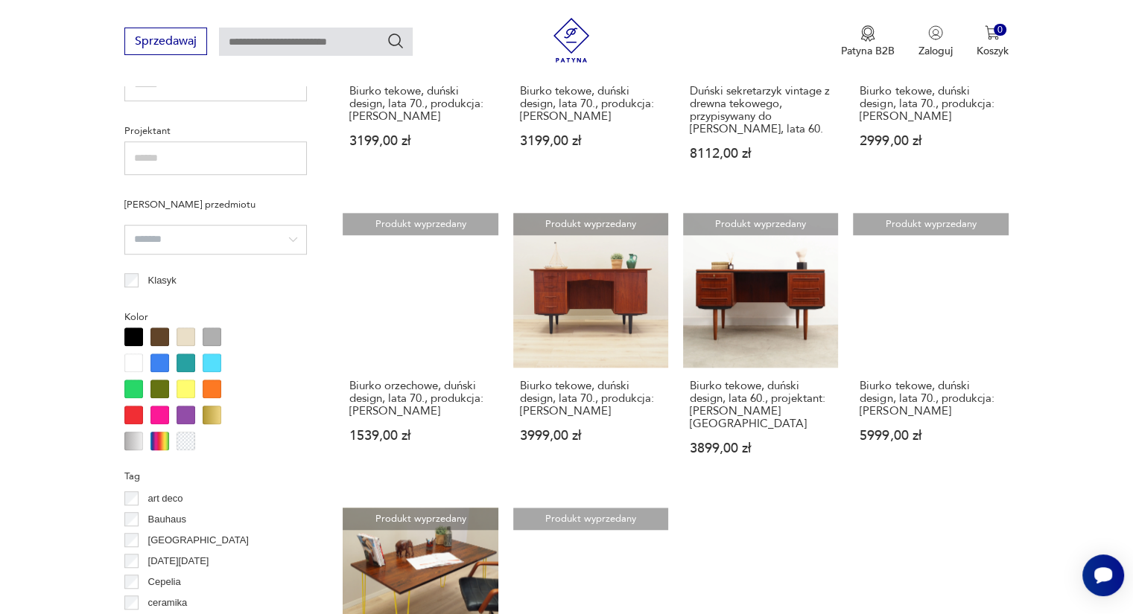
scroll to position [1039, 0]
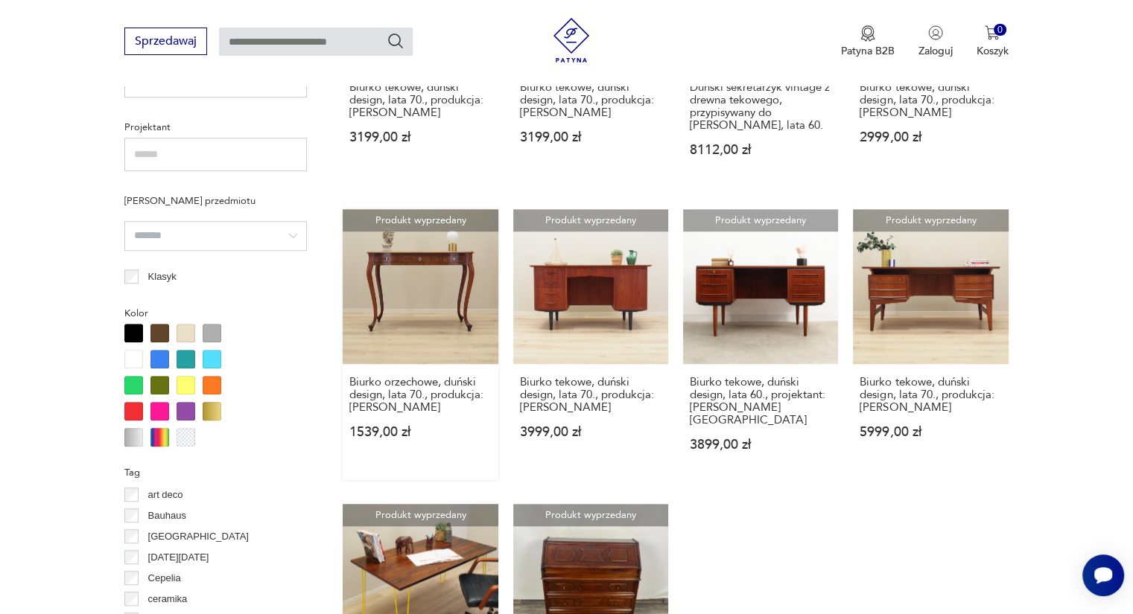
click at [412, 296] on link "Produkt wyprzedany Biurko orzechowe, duński design, lata 70., produkcja: Dania …" at bounding box center [420, 344] width 155 height 271
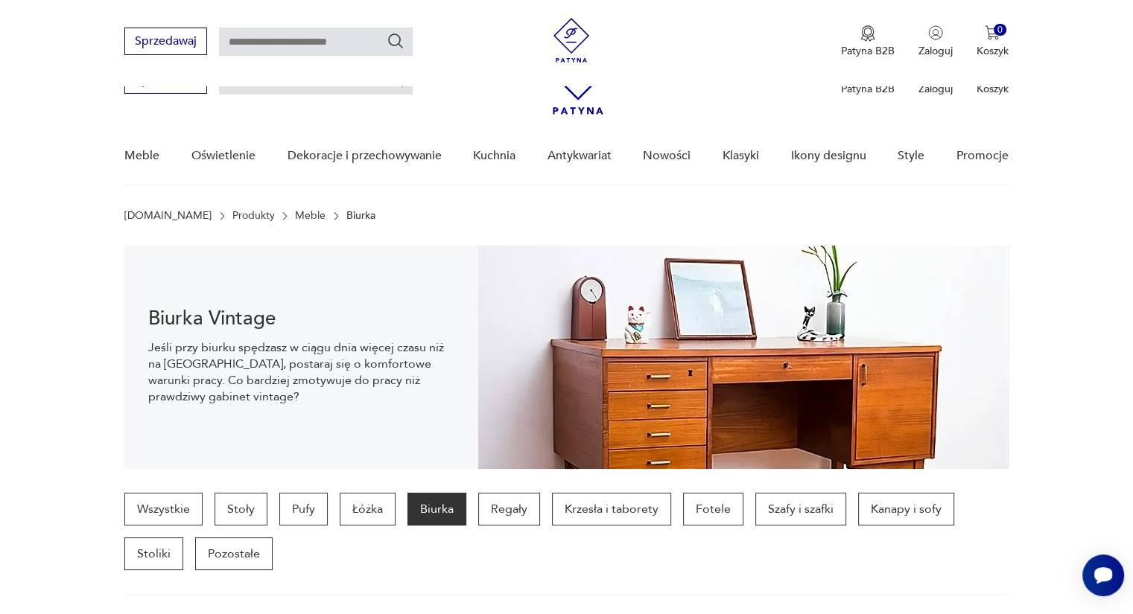
scroll to position [1177, 0]
